Goal: Use online tool/utility: Utilize a website feature to perform a specific function

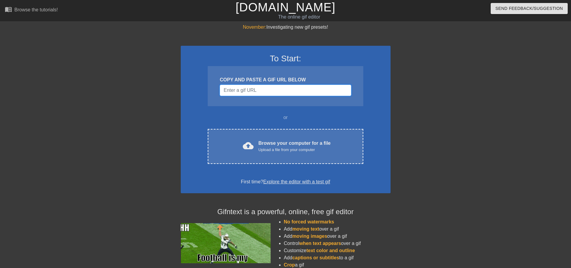
click at [274, 90] on input "Username" at bounding box center [285, 90] width 131 height 11
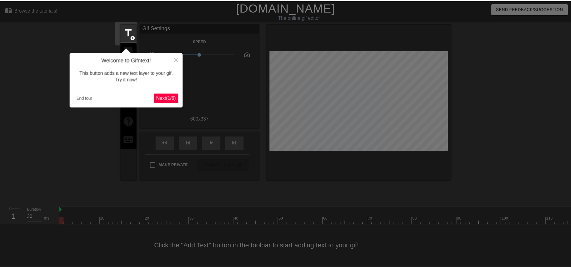
scroll to position [3, 0]
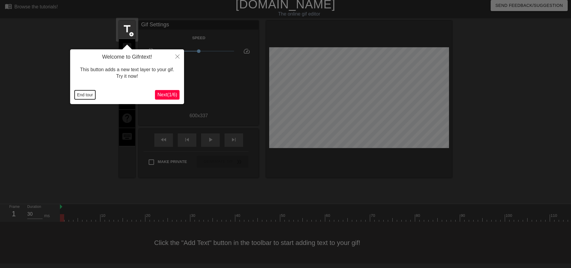
click at [87, 93] on button "End tour" at bounding box center [85, 94] width 21 height 9
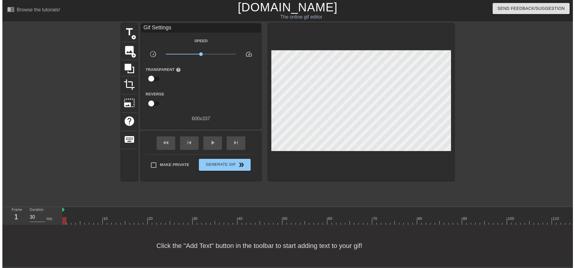
scroll to position [0, 0]
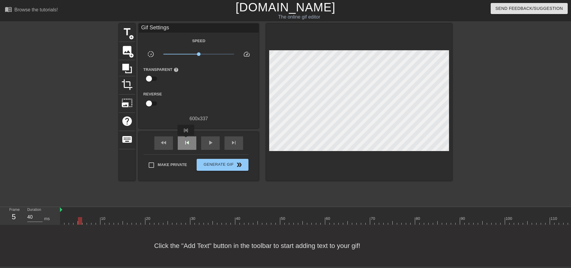
type input "30"
click at [126, 32] on span "title" at bounding box center [126, 31] width 11 height 11
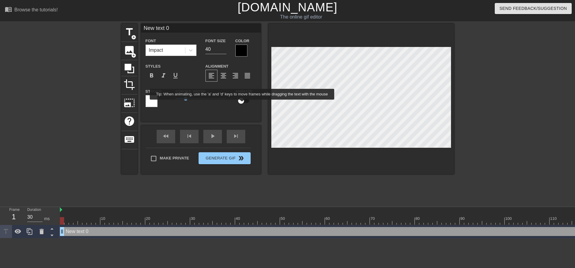
click at [242, 104] on input "checkbox" at bounding box center [241, 100] width 34 height 11
checkbox input "true"
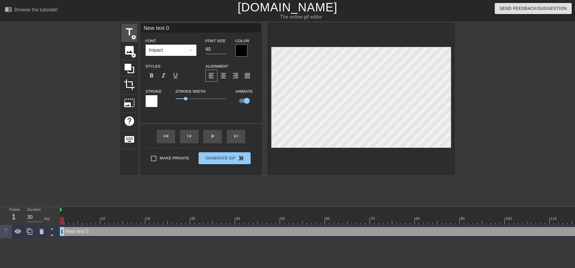
drag, startPoint x: 164, startPoint y: 29, endPoint x: 137, endPoint y: 33, distance: 27.8
click at [137, 33] on div "title add_circle image add_circle crop photo_size_select_large help keyboard Ne…" at bounding box center [287, 99] width 333 height 151
type input "[PERSON_NAME]"
click at [268, 44] on div "title add_circle image add_circle crop photo_size_select_large help keyboard [P…" at bounding box center [287, 99] width 333 height 151
click at [335, 167] on div at bounding box center [361, 99] width 186 height 151
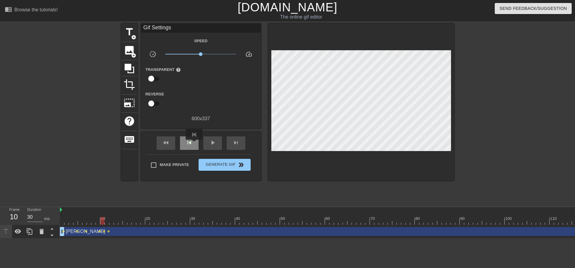
type input "40"
click at [128, 30] on span "title" at bounding box center [129, 31] width 11 height 11
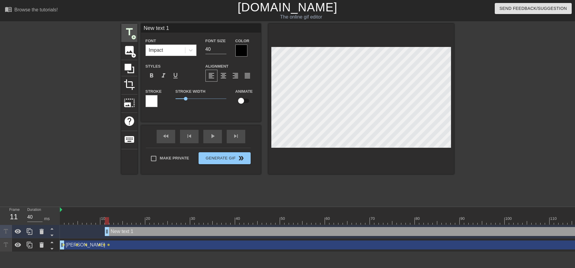
drag, startPoint x: 176, startPoint y: 28, endPoint x: 136, endPoint y: 35, distance: 41.4
click at [136, 35] on div "title add_circle image add_circle crop photo_size_select_large help keyboard Ne…" at bounding box center [287, 99] width 333 height 151
type input "Pauncho"
click at [246, 100] on input "checkbox" at bounding box center [241, 100] width 34 height 11
checkbox input "true"
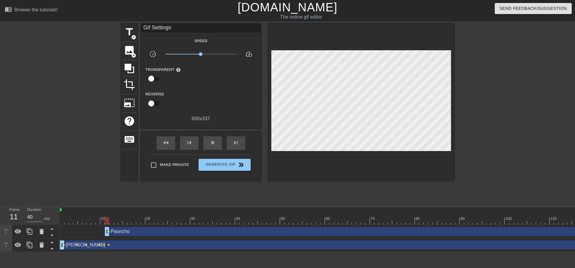
drag, startPoint x: 371, startPoint y: 186, endPoint x: 365, endPoint y: 174, distance: 13.7
click at [369, 186] on div "title add_circle image add_circle crop photo_size_select_large help keyboard Gi…" at bounding box center [287, 114] width 333 height 180
type input "40"
click at [131, 33] on span "title" at bounding box center [129, 31] width 11 height 11
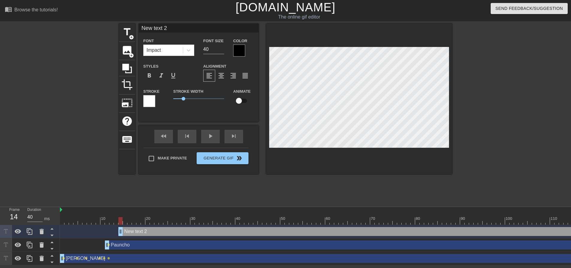
drag, startPoint x: 185, startPoint y: 25, endPoint x: 143, endPoint y: 33, distance: 42.9
click at [143, 33] on div "New text 2 Font Impact Font Size 40 Color Styles format_bold format_italic form…" at bounding box center [199, 68] width 120 height 89
type input "*Nat 20*"
click at [290, 155] on div at bounding box center [359, 99] width 186 height 151
click at [341, 171] on div at bounding box center [359, 99] width 186 height 151
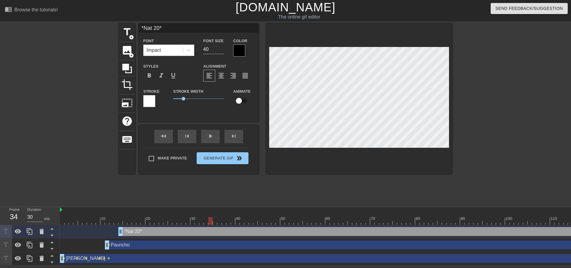
click at [448, 43] on div at bounding box center [359, 99] width 186 height 151
click at [434, 166] on div at bounding box center [359, 99] width 186 height 151
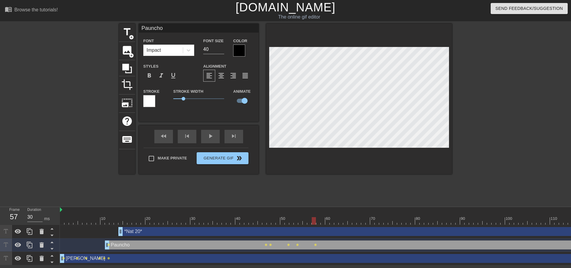
click at [286, 156] on div at bounding box center [359, 99] width 186 height 151
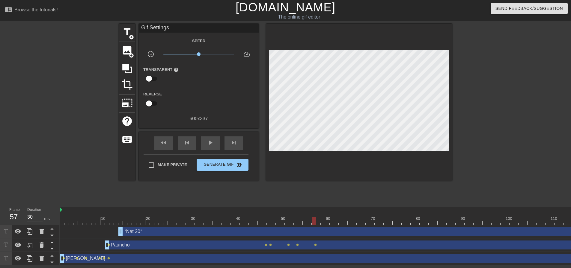
click at [359, 156] on div at bounding box center [359, 102] width 186 height 157
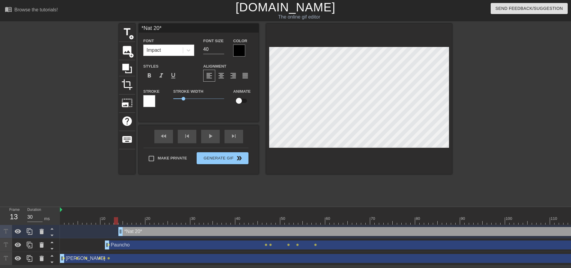
type input "40"
click at [243, 98] on input "checkbox" at bounding box center [239, 100] width 34 height 11
checkbox input "true"
click at [445, 43] on div at bounding box center [359, 99] width 186 height 151
click at [444, 44] on div at bounding box center [359, 99] width 186 height 151
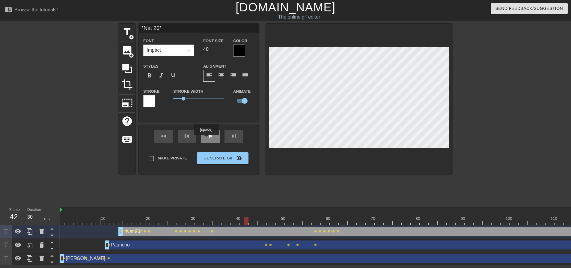
click at [206, 139] on div "play_arrow" at bounding box center [210, 136] width 19 height 13
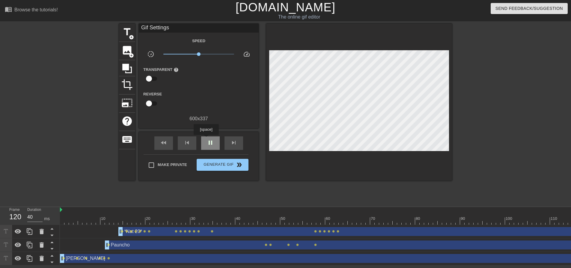
click at [206, 139] on div "pause" at bounding box center [210, 143] width 19 height 13
type input "30"
click at [130, 35] on span "add_circle" at bounding box center [131, 37] width 5 height 5
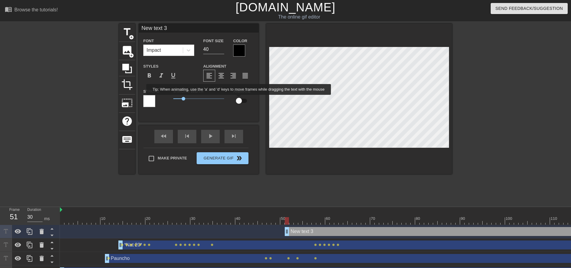
click at [239, 103] on input "checkbox" at bounding box center [239, 100] width 34 height 11
checkbox input "true"
click at [170, 33] on div "New text 3 Font Impact Font Size 40 Color Styles format_bold format_italic form…" at bounding box center [199, 68] width 120 height 89
click at [173, 26] on input "New text 3" at bounding box center [199, 28] width 120 height 9
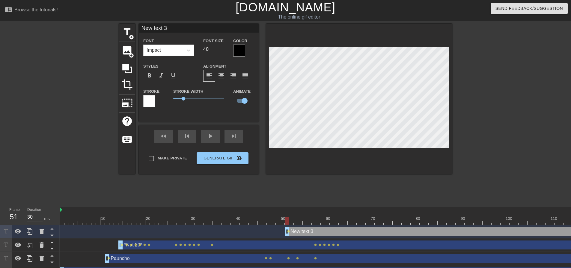
click at [173, 26] on input "New text 3" at bounding box center [199, 28] width 120 height 9
click at [140, 29] on input "I" at bounding box center [199, 28] width 120 height 9
type input ""I"
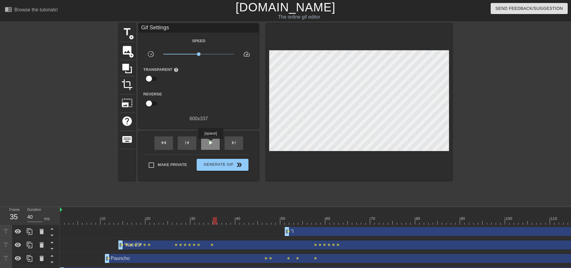
click at [210, 143] on span "play_arrow" at bounding box center [210, 142] width 7 height 7
click at [210, 143] on span "pause" at bounding box center [210, 142] width 7 height 7
click at [210, 143] on span "play_arrow" at bounding box center [210, 142] width 7 height 7
click at [210, 143] on span "pause" at bounding box center [210, 142] width 7 height 7
type input "30"
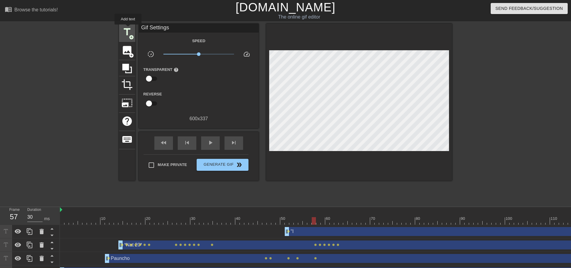
click at [128, 29] on span "title" at bounding box center [126, 31] width 11 height 11
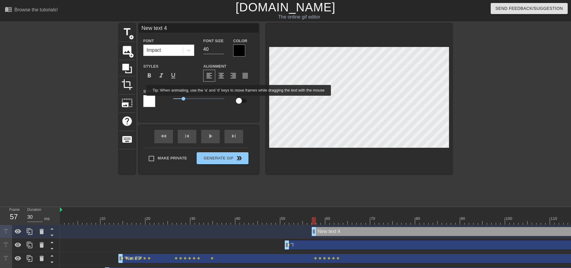
click at [239, 99] on input "checkbox" at bounding box center [239, 100] width 34 height 11
checkbox input "true"
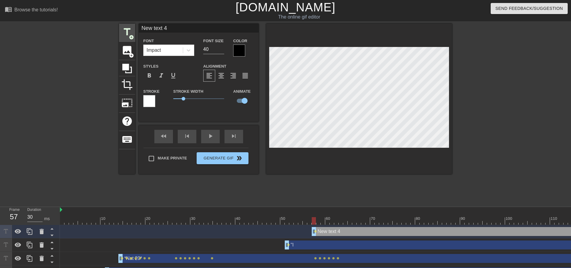
drag, startPoint x: 170, startPoint y: 31, endPoint x: 133, endPoint y: 27, distance: 37.4
click at [132, 31] on div "title add_circle image add_circle crop photo_size_select_large help keyboard Ne…" at bounding box center [285, 99] width 333 height 151
type input "have"
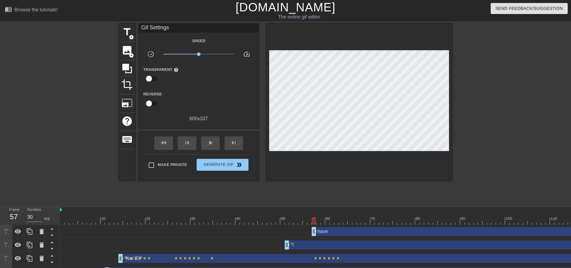
click at [357, 161] on div at bounding box center [359, 102] width 186 height 157
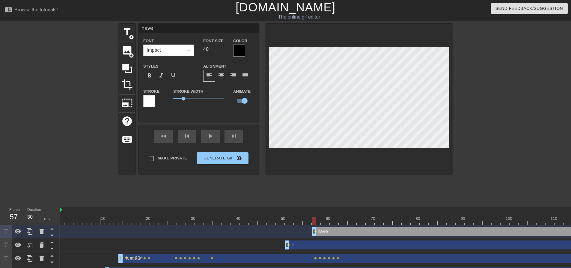
click at [368, 162] on div at bounding box center [359, 99] width 186 height 151
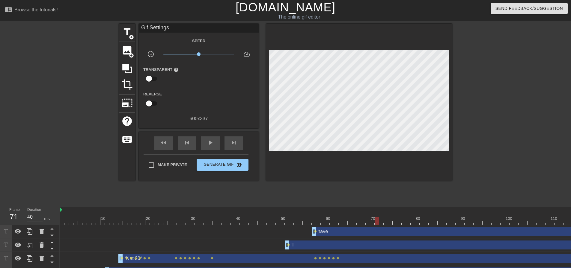
type input "30"
click at [132, 34] on span "title" at bounding box center [126, 31] width 11 height 11
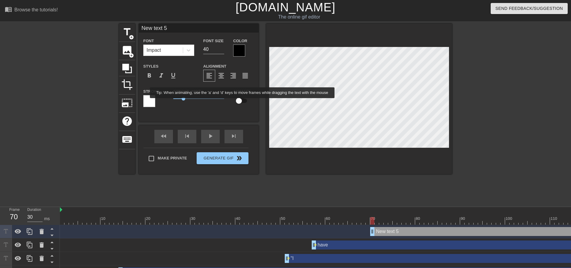
click at [237, 101] on input "checkbox" at bounding box center [239, 100] width 34 height 11
checkbox input "true"
click at [171, 22] on div "menu_book Browse the tutorials! [DOMAIN_NAME] The online gif editor Send Feedba…" at bounding box center [285, 153] width 571 height 306
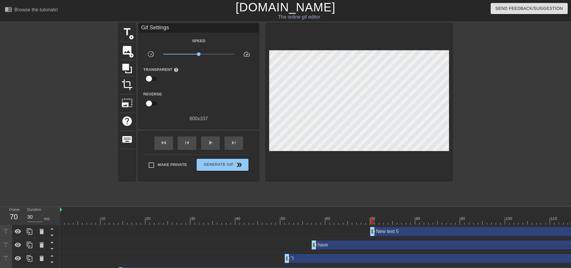
click at [387, 234] on div "New text 5 drag_handle drag_handle" at bounding box center [484, 231] width 229 height 9
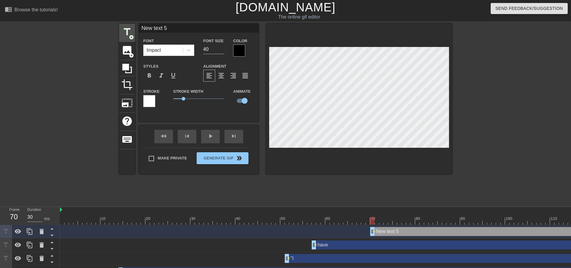
drag, startPoint x: 181, startPoint y: 31, endPoint x: 134, endPoint y: 29, distance: 46.8
click at [134, 29] on div "title add_circle image add_circle crop photo_size_select_large help keyboard Ne…" at bounding box center [285, 99] width 333 height 151
type input "adamantine"
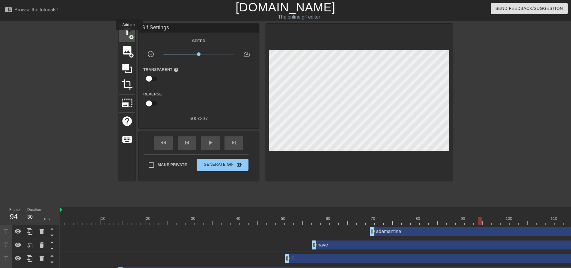
type input "40"
click at [129, 35] on span "add_circle" at bounding box center [131, 37] width 5 height 5
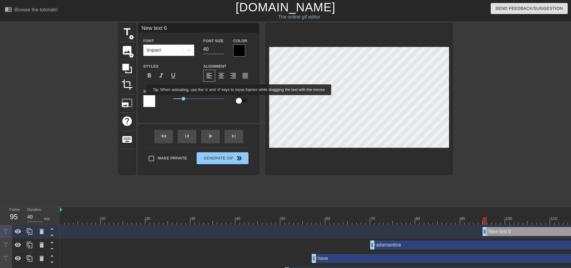
click at [239, 99] on input "checkbox" at bounding box center [239, 100] width 34 height 11
checkbox input "true"
drag, startPoint x: 173, startPoint y: 28, endPoint x: 136, endPoint y: 31, distance: 37.0
click at [136, 31] on div "title add_circle image add_circle crop photo_size_select_large help keyboard Ne…" at bounding box center [285, 99] width 333 height 151
type input "armor""
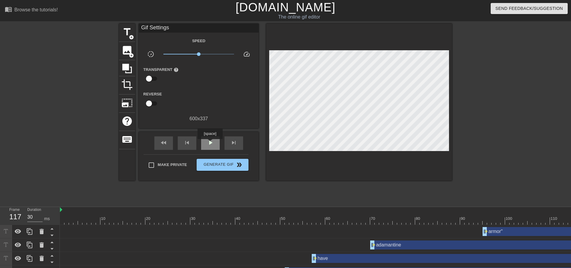
click at [210, 144] on span "play_arrow" at bounding box center [210, 142] width 7 height 7
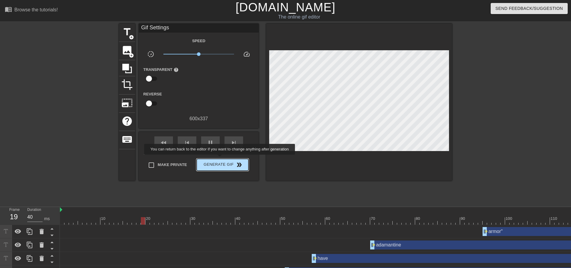
type input "30"
click at [222, 163] on span "Generate Gif double_arrow" at bounding box center [222, 165] width 47 height 7
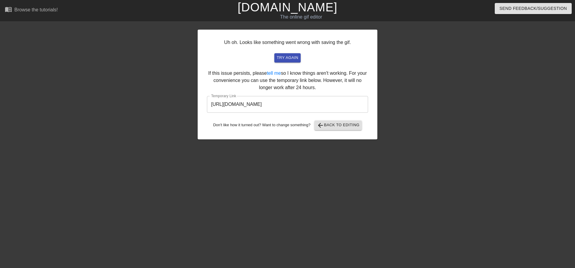
click at [296, 106] on input "[URL][DOMAIN_NAME]" at bounding box center [287, 104] width 161 height 17
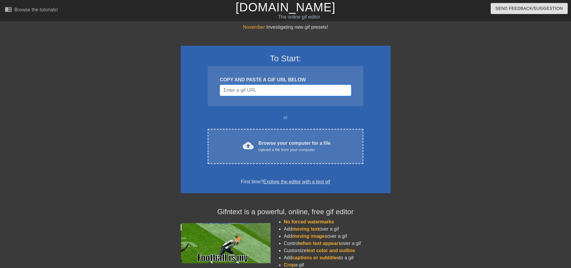
click at [254, 91] on input "Username" at bounding box center [285, 90] width 131 height 11
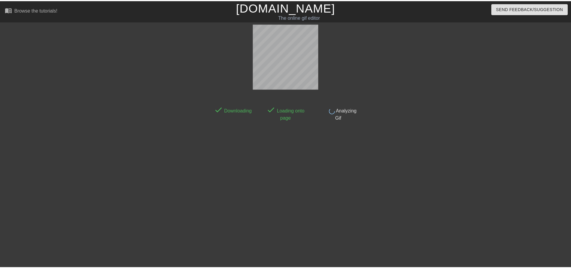
scroll to position [3, 0]
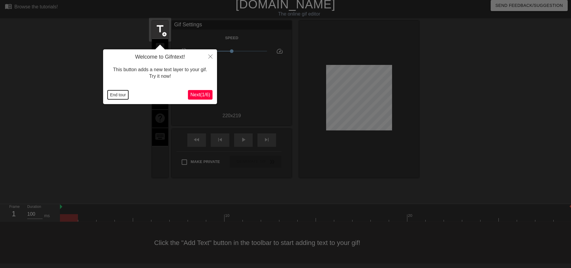
click at [115, 97] on button "End tour" at bounding box center [118, 94] width 21 height 9
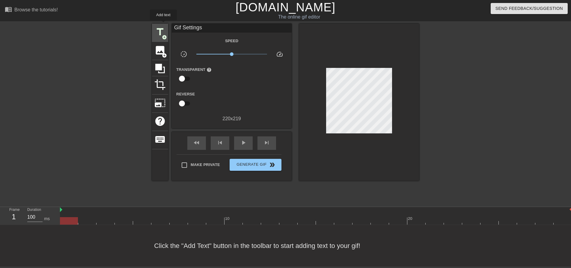
click at [163, 26] on span "title" at bounding box center [159, 31] width 11 height 11
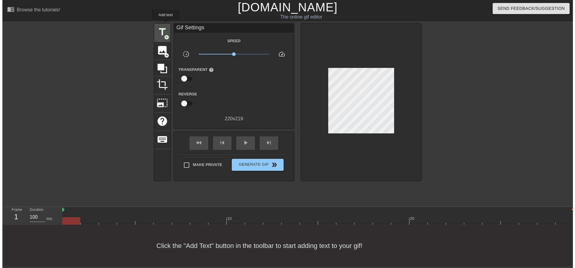
scroll to position [0, 0]
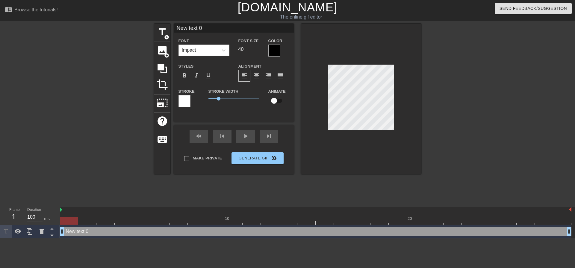
click at [224, 28] on input "New text 0" at bounding box center [234, 28] width 120 height 9
click at [276, 99] on input "checkbox" at bounding box center [274, 100] width 34 height 11
checkbox input "true"
click at [210, 28] on input "New text 0" at bounding box center [234, 28] width 120 height 9
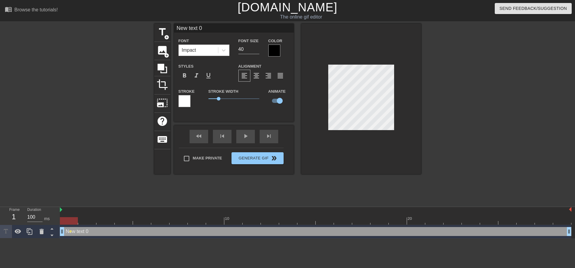
click at [210, 28] on input "New text 0" at bounding box center [234, 28] width 120 height 9
click at [210, 29] on input "New text 0" at bounding box center [234, 28] width 120 height 9
type input "Povar the Tireless"
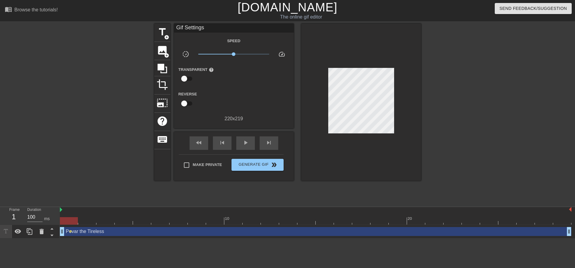
click at [393, 130] on div at bounding box center [361, 102] width 120 height 157
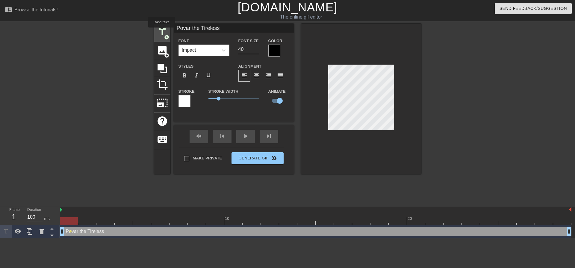
click at [162, 32] on span "title" at bounding box center [162, 31] width 11 height 11
type input "New text 1"
checkbox input "false"
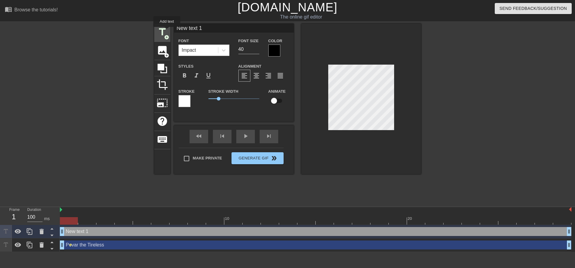
drag, startPoint x: 215, startPoint y: 31, endPoint x: 167, endPoint y: 31, distance: 48.2
click at [167, 31] on div "title add_circle image add_circle crop photo_size_select_large help keyboard Ne…" at bounding box center [287, 99] width 267 height 151
drag, startPoint x: 199, startPoint y: 30, endPoint x: 180, endPoint y: 28, distance: 19.3
click at [180, 28] on input "A random citizen" at bounding box center [234, 28] width 120 height 9
type input "An unlucky citizen"
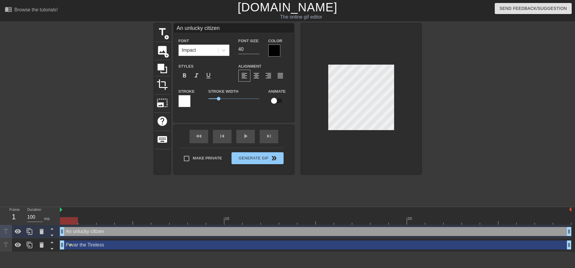
click at [397, 138] on div at bounding box center [361, 99] width 120 height 151
click at [379, 133] on div at bounding box center [361, 99] width 120 height 151
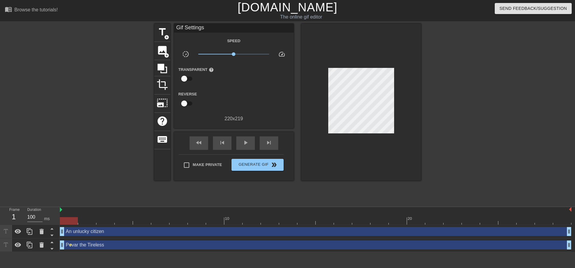
click at [378, 144] on div at bounding box center [361, 102] width 120 height 157
click at [348, 131] on div at bounding box center [361, 102] width 120 height 157
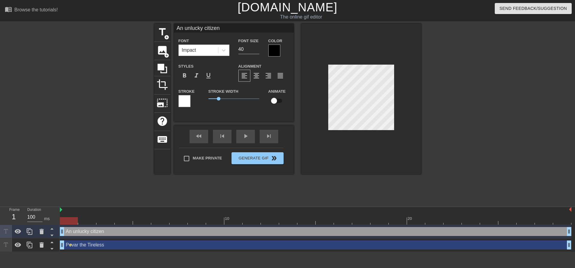
click at [274, 97] on input "checkbox" at bounding box center [274, 100] width 34 height 11
checkbox input "true"
click at [286, 117] on div "An unlucky citizen Font Impact Font Size 40 Color Styles format_bold format_ita…" at bounding box center [234, 73] width 120 height 98
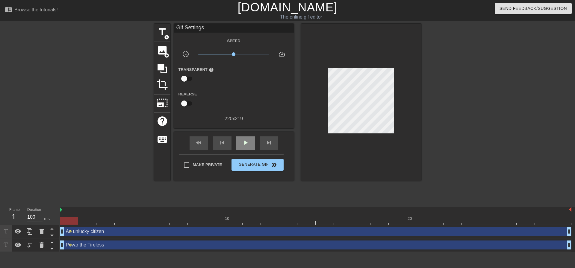
click at [245, 134] on div "fast_rewind skip_previous play_arrow skip_next" at bounding box center [234, 143] width 98 height 22
click at [242, 142] on span "play_arrow" at bounding box center [245, 142] width 7 height 7
click at [244, 142] on span "pause" at bounding box center [245, 142] width 7 height 7
click at [165, 40] on div "title add_circle" at bounding box center [162, 33] width 16 height 18
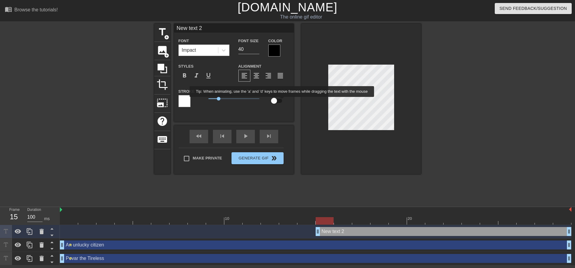
click at [280, 101] on input "checkbox" at bounding box center [274, 100] width 34 height 11
checkbox input "true"
click at [213, 31] on input "New text 2" at bounding box center [234, 28] width 120 height 9
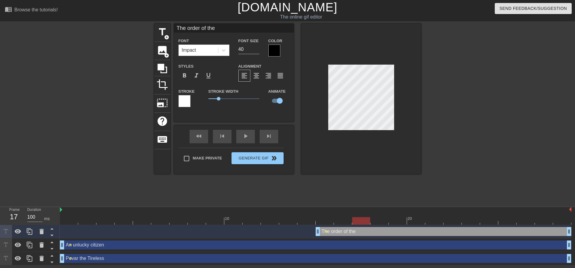
type input "The order of dthe"
type textarea "The order of dthe"
type input "The order of the"
type textarea "The order of the"
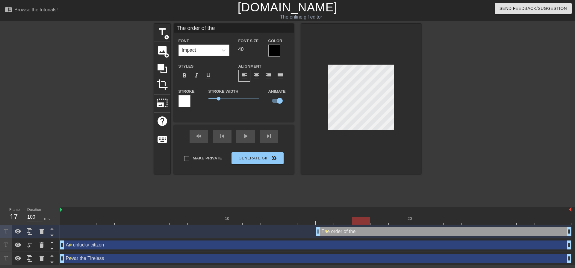
click at [392, 140] on div at bounding box center [361, 99] width 120 height 151
click at [278, 100] on input "checkbox" at bounding box center [280, 100] width 34 height 11
checkbox input "false"
click at [367, 149] on div at bounding box center [361, 99] width 120 height 151
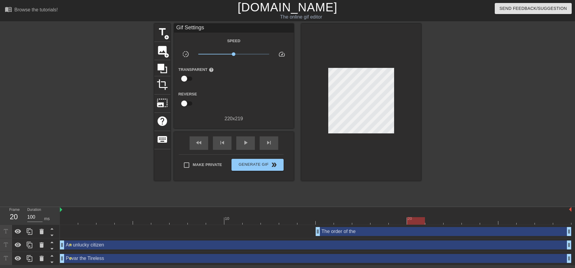
click at [382, 135] on div at bounding box center [361, 102] width 120 height 157
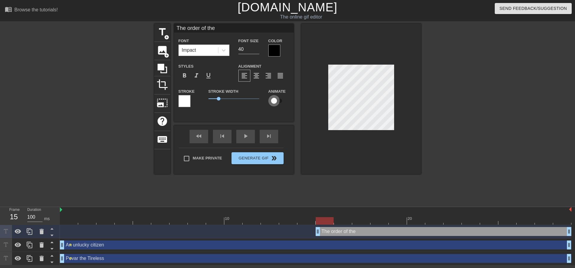
click at [281, 102] on input "checkbox" at bounding box center [274, 100] width 34 height 11
checkbox input "true"
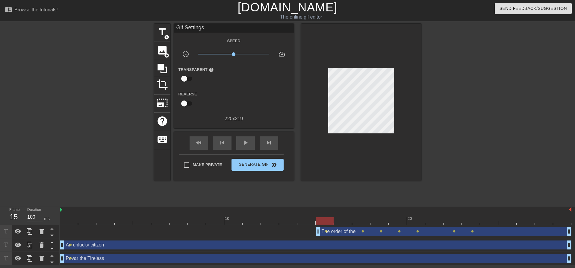
click at [375, 150] on div at bounding box center [361, 102] width 120 height 157
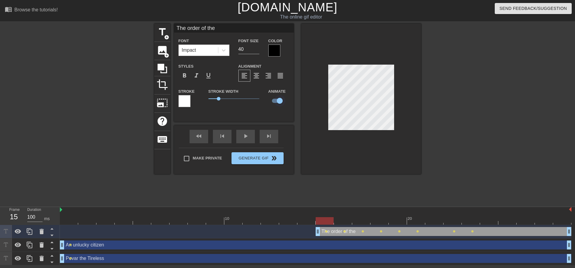
click at [278, 99] on input "checkbox" at bounding box center [280, 100] width 34 height 11
checkbox input "false"
click at [343, 165] on div at bounding box center [361, 99] width 120 height 151
click at [282, 101] on input "checkbox" at bounding box center [274, 100] width 34 height 11
checkbox input "true"
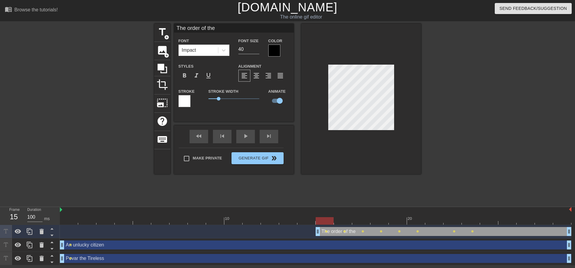
click at [319, 132] on div at bounding box center [361, 99] width 120 height 151
type input "The order of te"
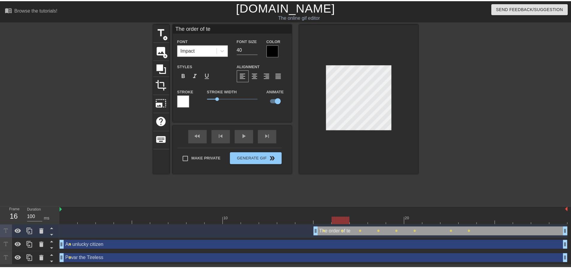
scroll to position [1, 2]
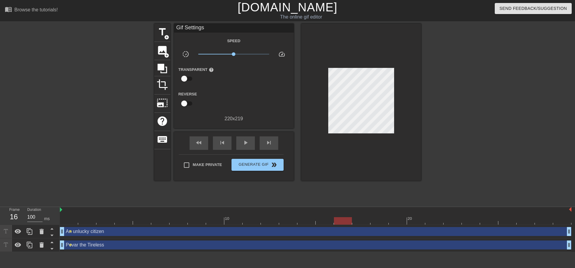
click at [377, 159] on div at bounding box center [361, 102] width 120 height 157
click at [167, 35] on span "add_circle" at bounding box center [166, 37] width 5 height 5
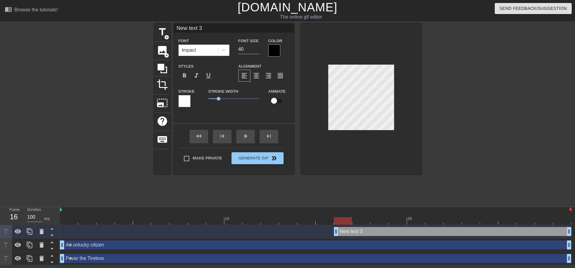
drag, startPoint x: 204, startPoint y: 29, endPoint x: 173, endPoint y: 29, distance: 30.9
click at [173, 29] on div "title add_circle image add_circle crop photo_size_select_large help keyboard Ne…" at bounding box center [287, 99] width 267 height 151
type input "The Order of the"
click at [276, 101] on input "checkbox" at bounding box center [274, 100] width 34 height 11
checkbox input "true"
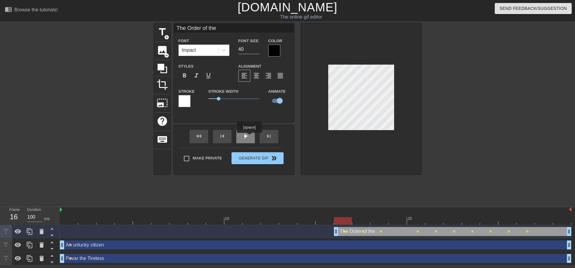
click at [249, 137] on div "play_arrow" at bounding box center [245, 136] width 19 height 13
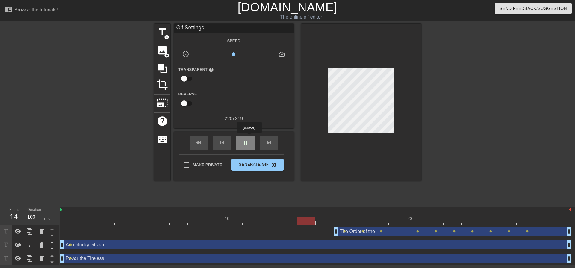
click at [249, 137] on div "pause" at bounding box center [245, 143] width 19 height 13
click at [166, 33] on span "title" at bounding box center [162, 31] width 11 height 11
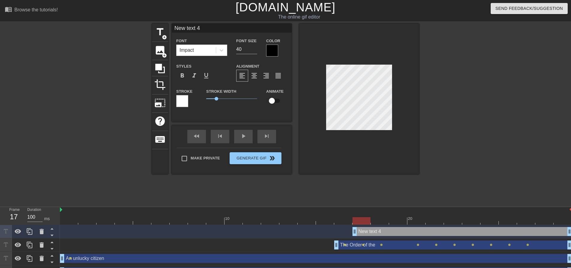
drag, startPoint x: 211, startPoint y: 31, endPoint x: 173, endPoint y: 34, distance: 38.3
click at [173, 34] on div "New text 4 Font Impact Font Size 40 Color Styles format_bold format_italic form…" at bounding box center [232, 68] width 120 height 89
type input "Lubed-Up Leaf"
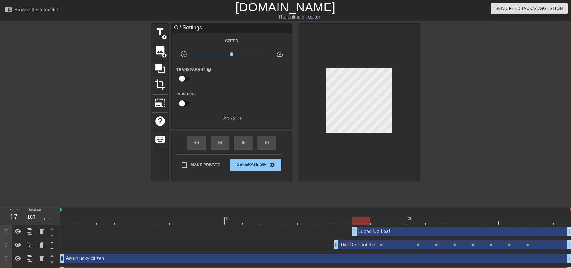
click at [395, 94] on div at bounding box center [359, 102] width 120 height 157
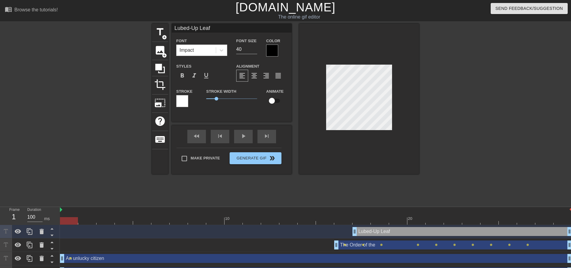
click at [392, 159] on div at bounding box center [359, 99] width 120 height 151
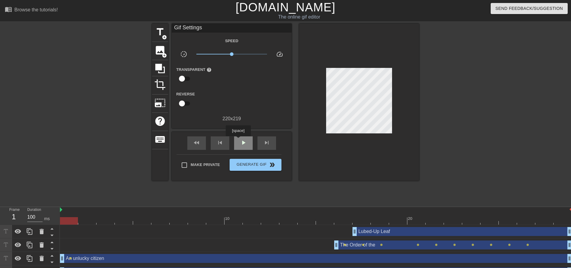
click at [238, 140] on div "play_arrow" at bounding box center [243, 143] width 19 height 13
click at [244, 145] on span "pause" at bounding box center [243, 142] width 7 height 7
click at [340, 165] on div at bounding box center [359, 102] width 120 height 157
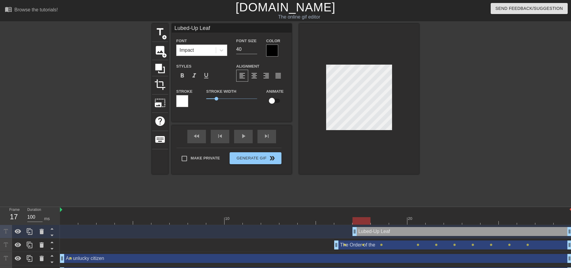
click at [275, 102] on input "checkbox" at bounding box center [272, 100] width 34 height 11
checkbox input "true"
click at [350, 155] on div at bounding box center [359, 99] width 120 height 151
click at [381, 156] on div at bounding box center [359, 99] width 120 height 151
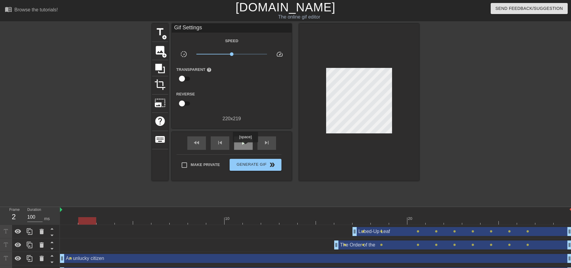
click at [245, 147] on div "play_arrow" at bounding box center [243, 143] width 19 height 13
click at [236, 147] on div "pause" at bounding box center [243, 143] width 19 height 13
drag, startPoint x: 354, startPoint y: 231, endPoint x: 337, endPoint y: 231, distance: 17.4
click at [242, 143] on span "play_arrow" at bounding box center [243, 142] width 7 height 7
click at [242, 143] on span "pause" at bounding box center [243, 142] width 7 height 7
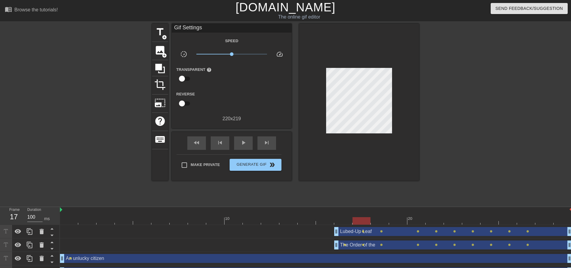
click at [232, 143] on div "fast_rewind skip_previous play_arrow skip_next" at bounding box center [232, 143] width 98 height 22
click at [240, 142] on span "play_arrow" at bounding box center [243, 142] width 7 height 7
click at [240, 142] on span "pause" at bounding box center [243, 142] width 7 height 7
click at [347, 231] on div "Lubed-Up Leaf drag_handle drag_handle" at bounding box center [453, 231] width 238 height 9
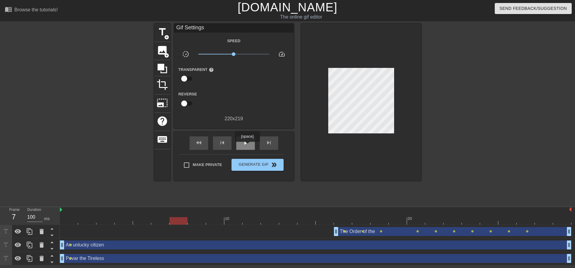
click at [247, 145] on span "play_arrow" at bounding box center [245, 142] width 7 height 7
click at [246, 145] on span "pause" at bounding box center [245, 142] width 7 height 7
click at [169, 37] on span "add_circle" at bounding box center [166, 37] width 5 height 5
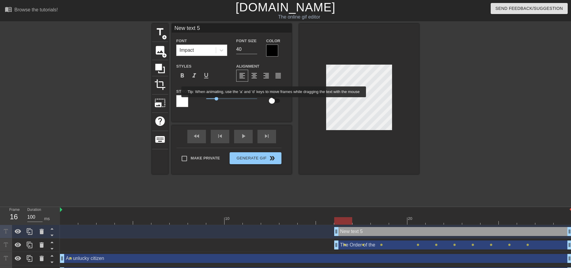
click at [274, 102] on input "checkbox" at bounding box center [272, 100] width 34 height 11
checkbox input "true"
drag, startPoint x: 201, startPoint y: 29, endPoint x: 168, endPoint y: 29, distance: 33.0
click at [168, 29] on div "title add_circle image add_circle crop photo_size_select_large help keyboard Ne…" at bounding box center [285, 99] width 267 height 151
type input "Lubed-up Leaf"
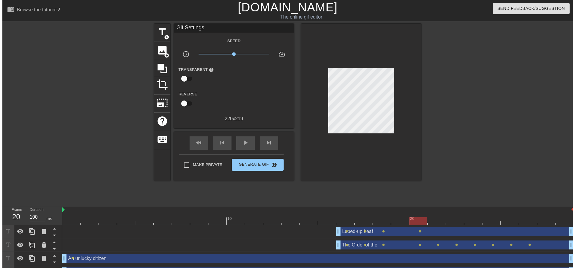
scroll to position [1, 1]
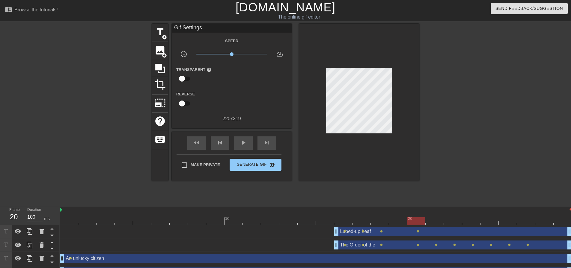
click at [407, 84] on div at bounding box center [359, 102] width 120 height 157
click at [331, 174] on div at bounding box center [359, 102] width 120 height 157
click at [355, 234] on div "Lubed-up Leaf drag_handle drag_handle" at bounding box center [453, 231] width 238 height 9
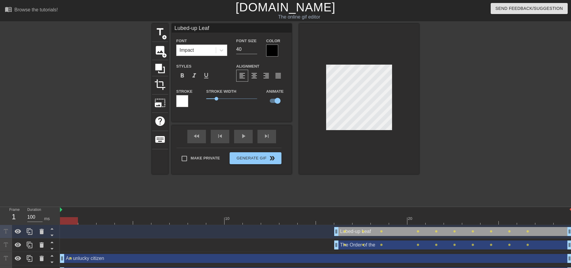
click at [362, 159] on div at bounding box center [359, 99] width 120 height 151
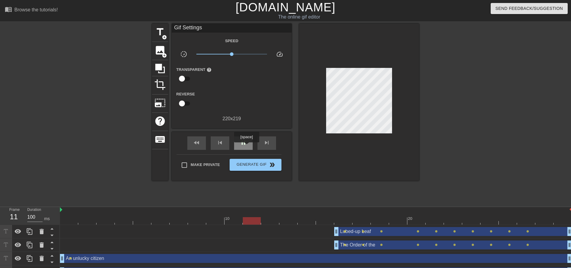
click at [246, 147] on div "pause" at bounding box center [243, 143] width 19 height 13
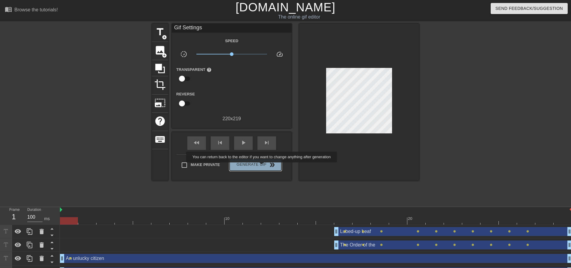
click at [262, 167] on span "Generate Gif double_arrow" at bounding box center [255, 165] width 47 height 7
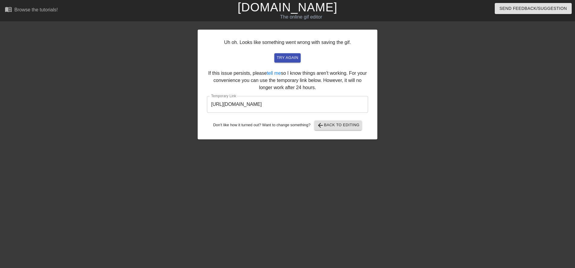
click at [299, 109] on input "https://www.gifntext.com/temp_generations/CJH6050j.gif" at bounding box center [287, 104] width 161 height 17
